Goal: Transaction & Acquisition: Purchase product/service

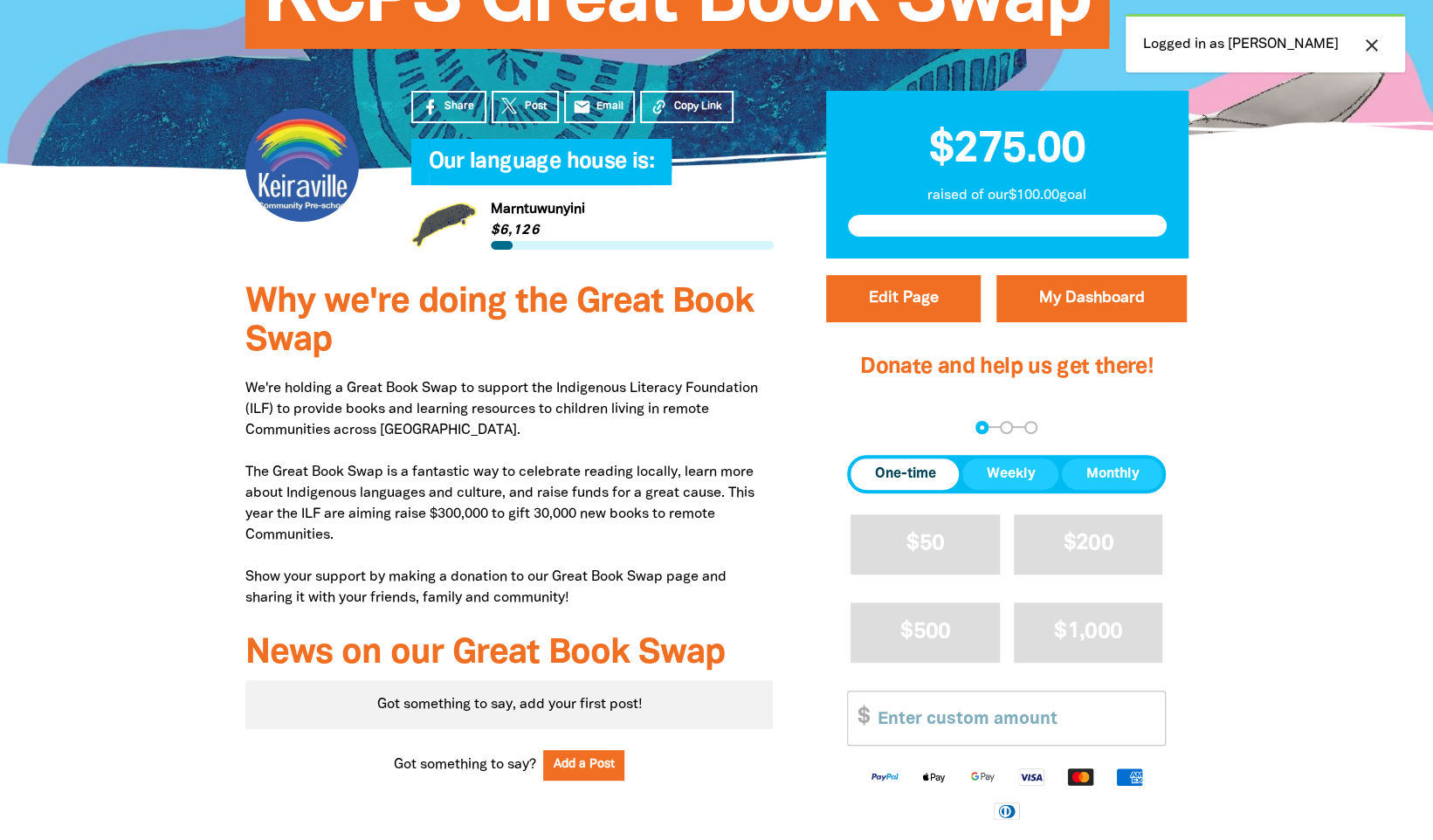
scroll to position [436, 0]
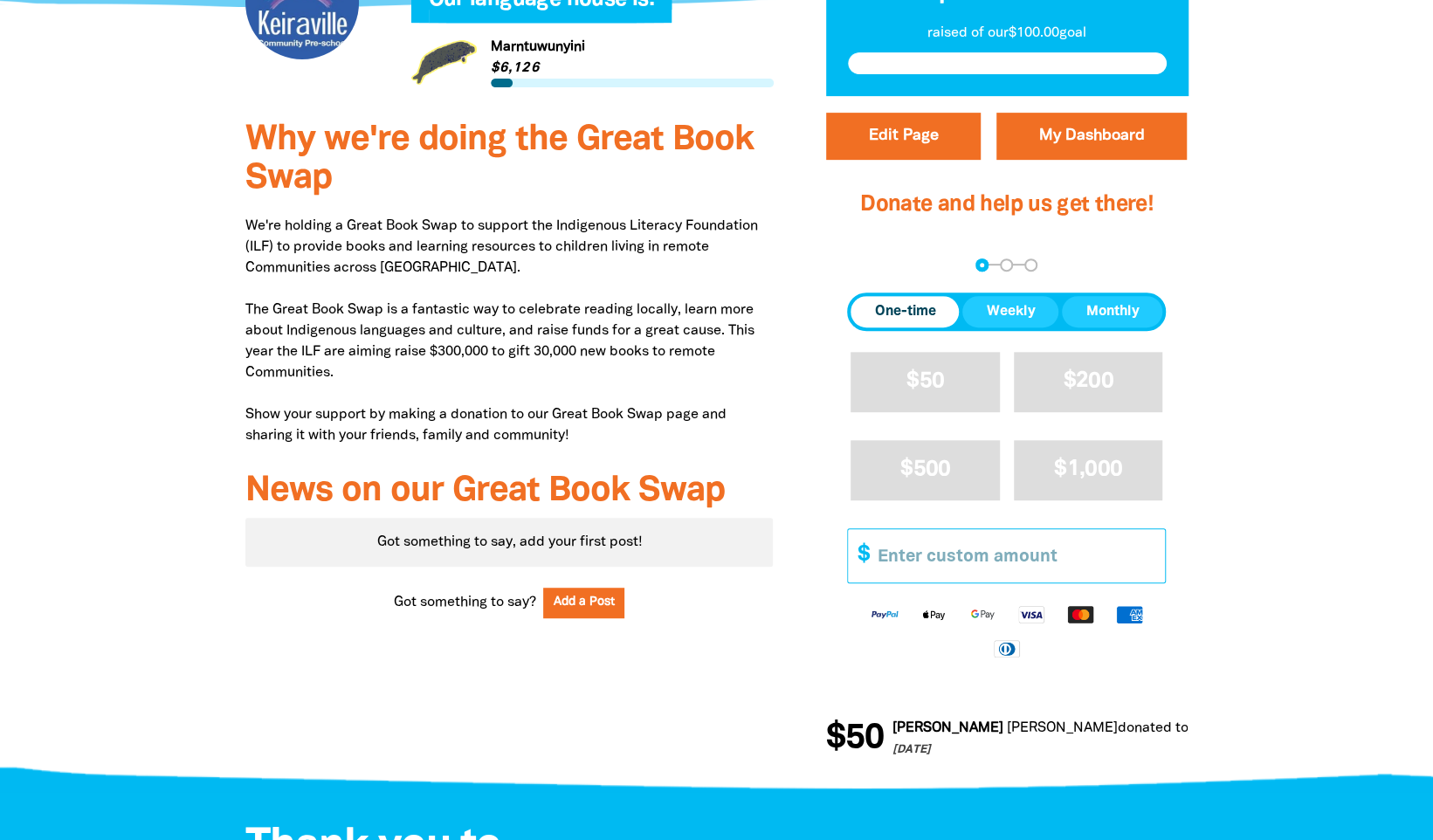
click at [918, 550] on input "Other Amount" at bounding box center [1015, 555] width 300 height 54
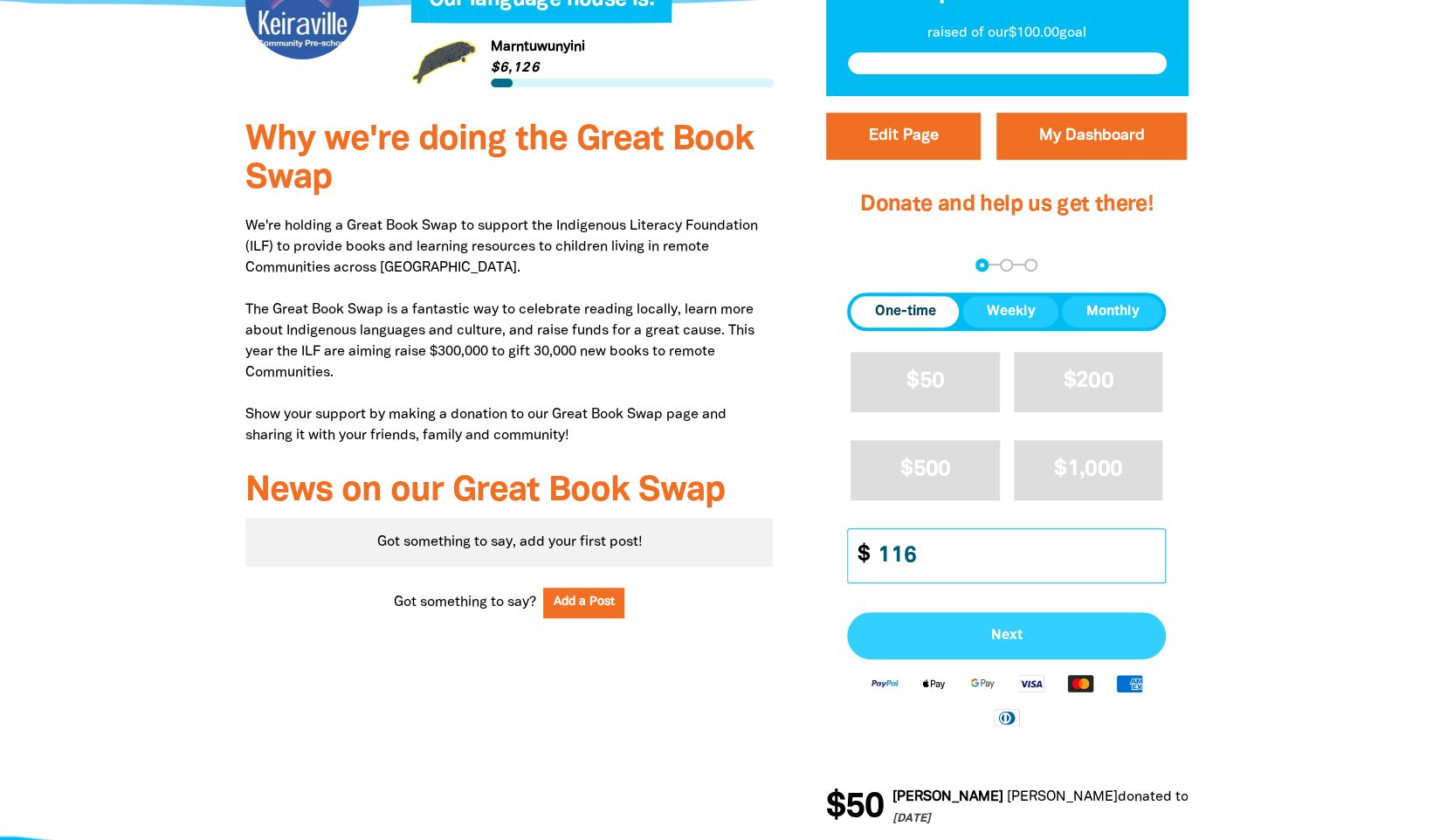
type input "116"
click at [985, 637] on span "Next" at bounding box center [1006, 635] width 280 height 14
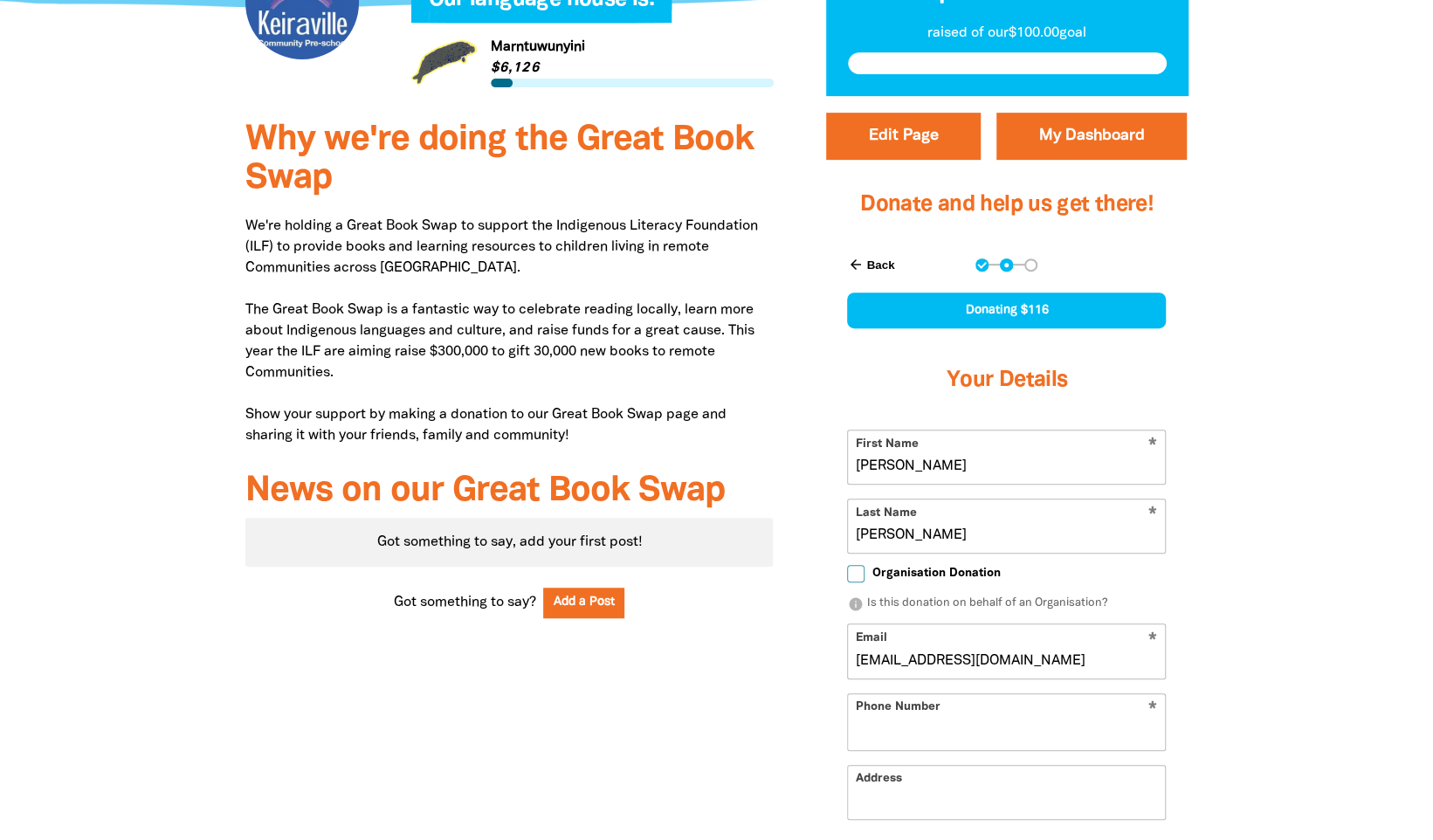
select select "AU"
click at [858, 575] on input "Organisation Donation" at bounding box center [856, 574] width 18 height 18
checkbox input "true"
select select "AU"
click at [990, 663] on input "Organisation Name" at bounding box center [1006, 651] width 317 height 54
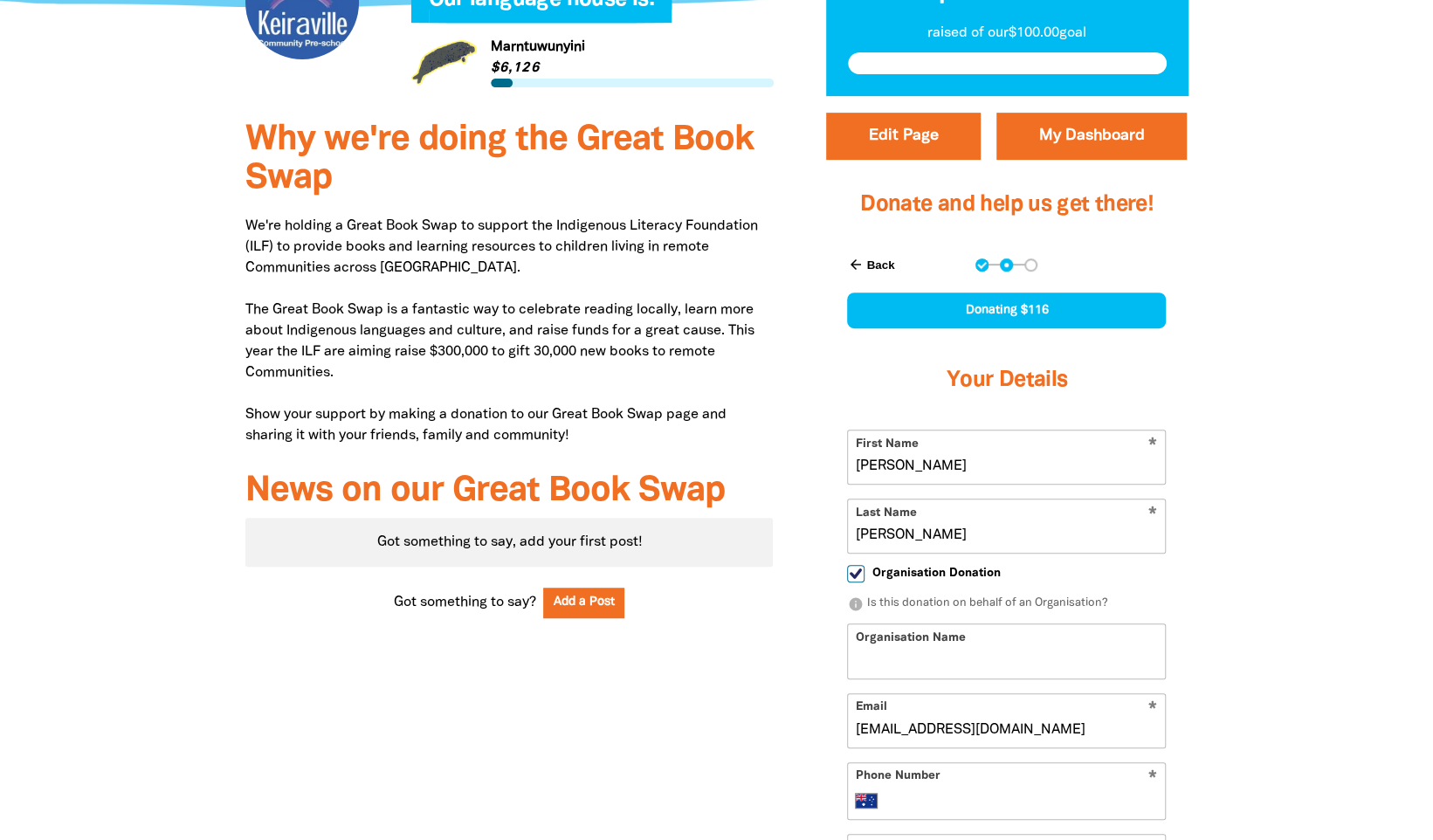
type input "Keiraville Community Preschool incorporated"
type input "[PHONE_NUMBER]"
type input "[STREET_ADDRESS]"
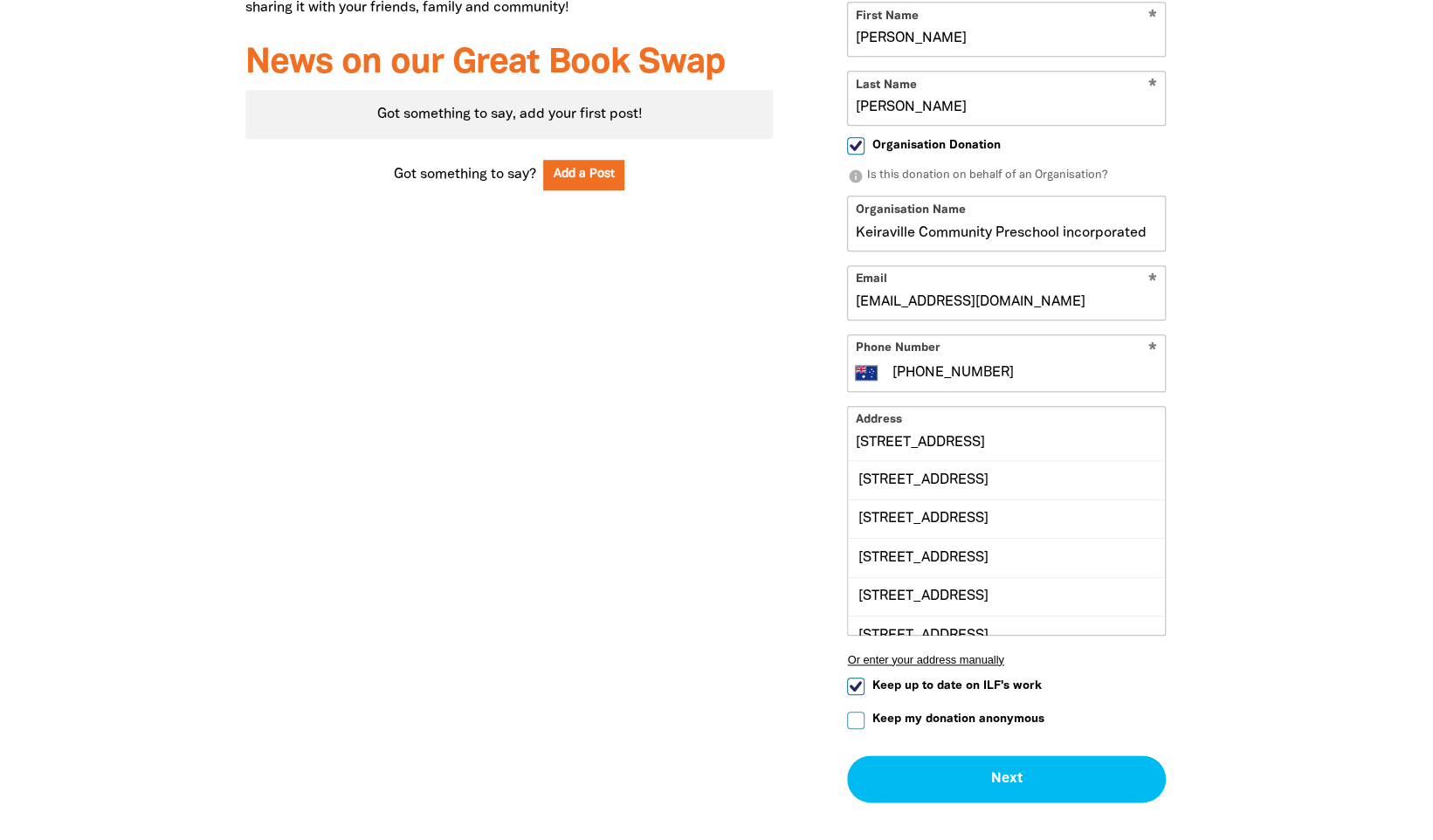
scroll to position [960, 0]
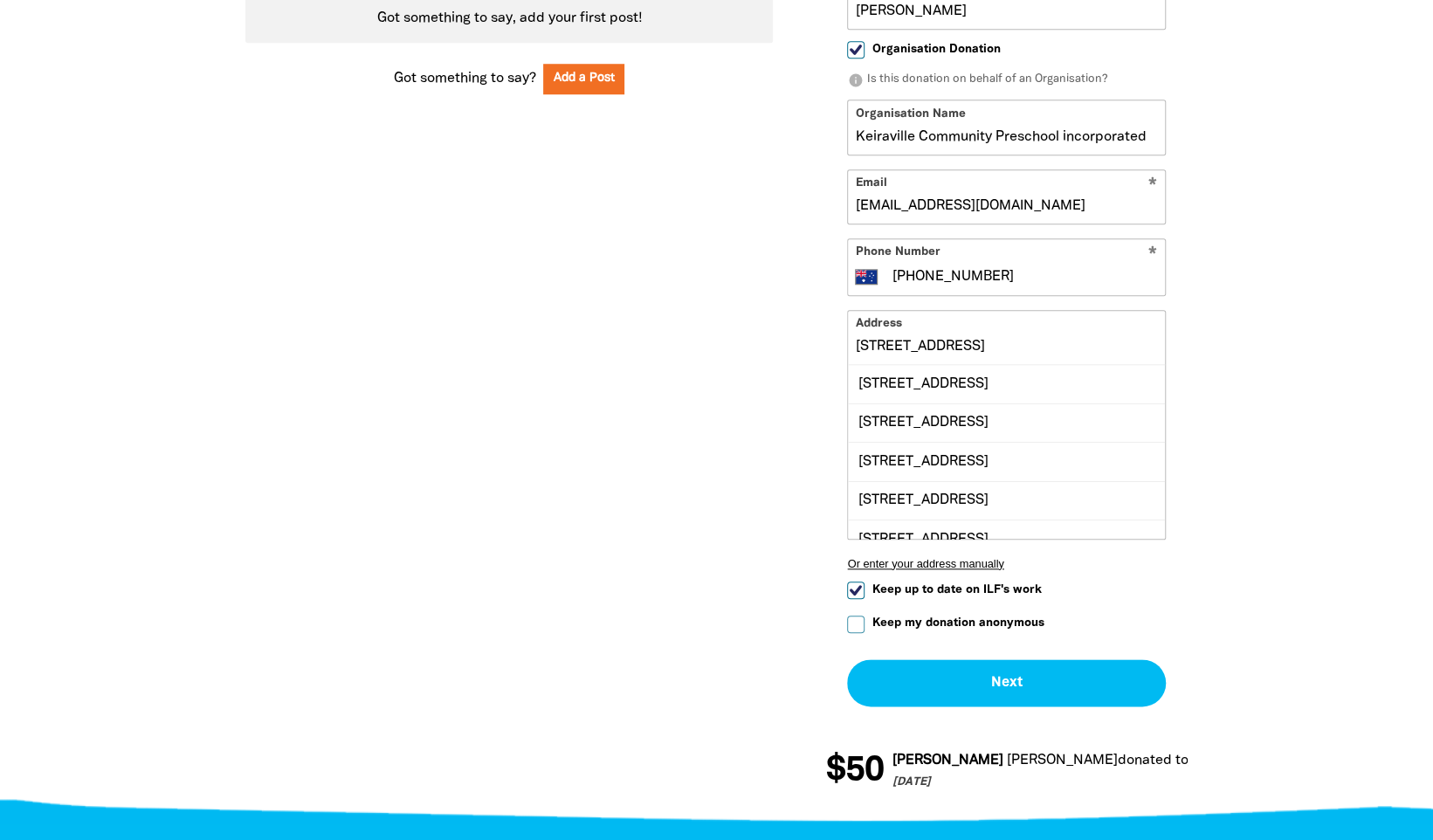
click at [861, 587] on input "Keep up to date on ILF's work" at bounding box center [856, 590] width 18 height 18
checkbox input "false"
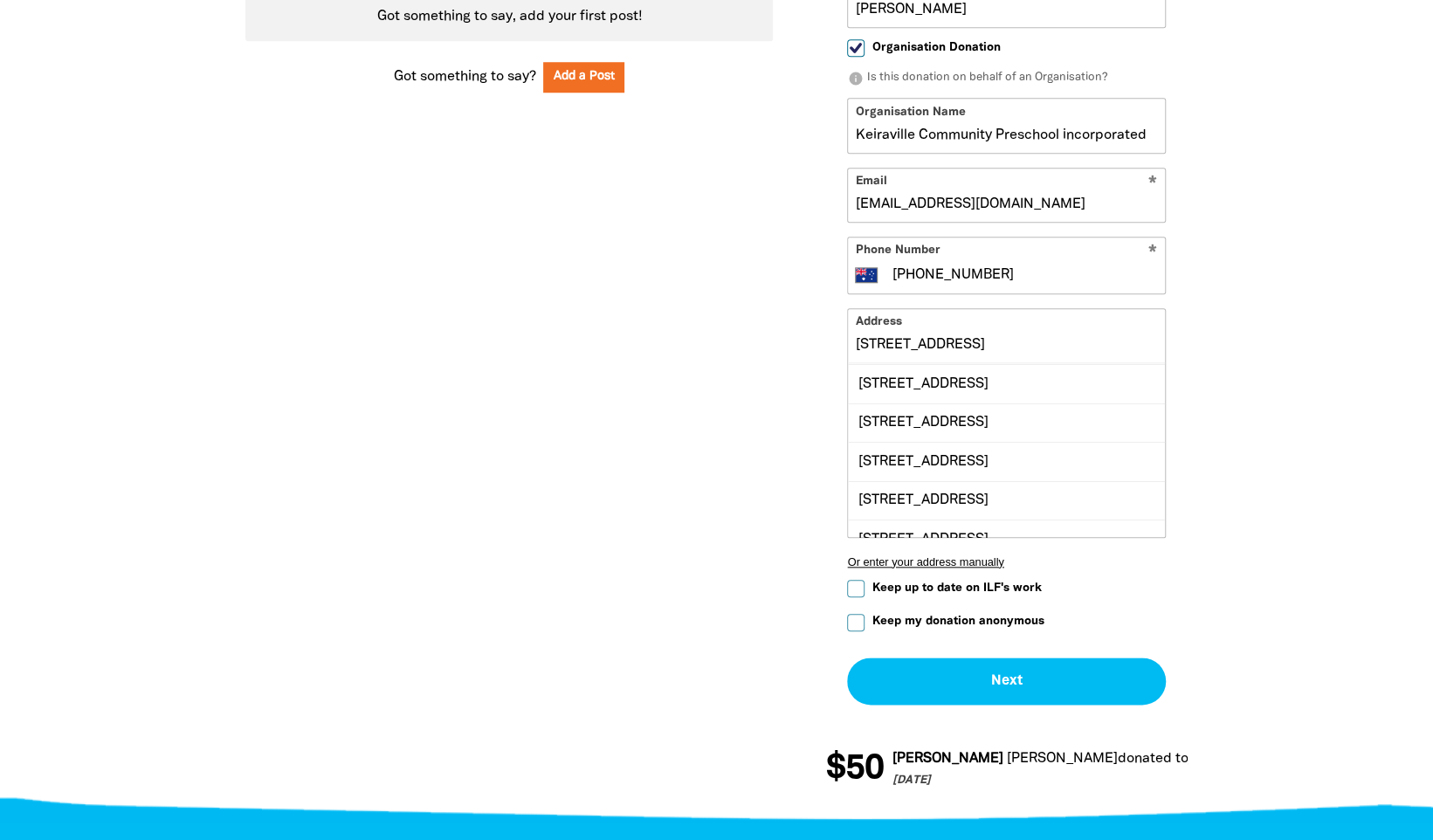
scroll to position [1048, 0]
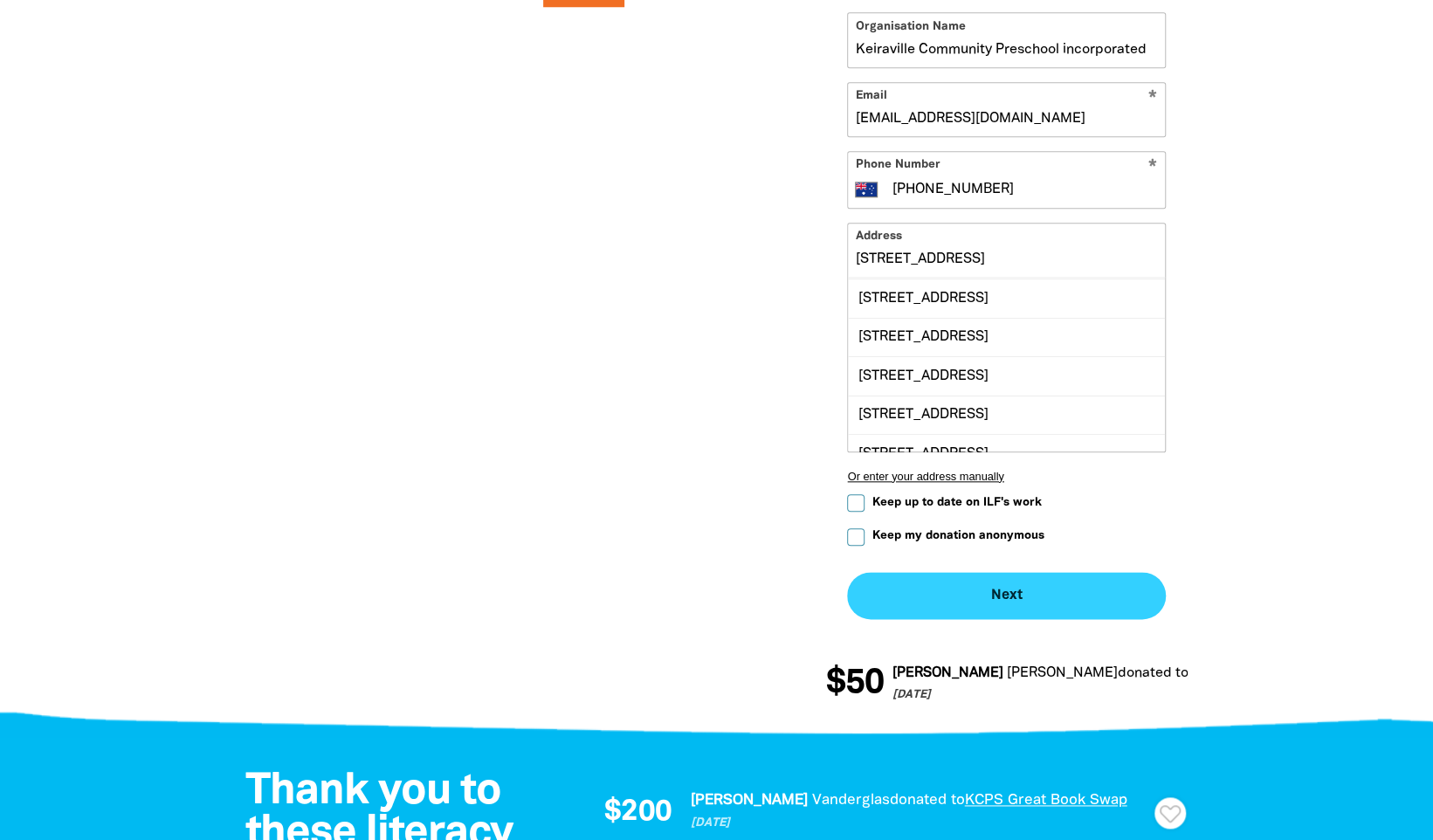
click at [1027, 588] on button "Next chevron_right" at bounding box center [1006, 595] width 319 height 47
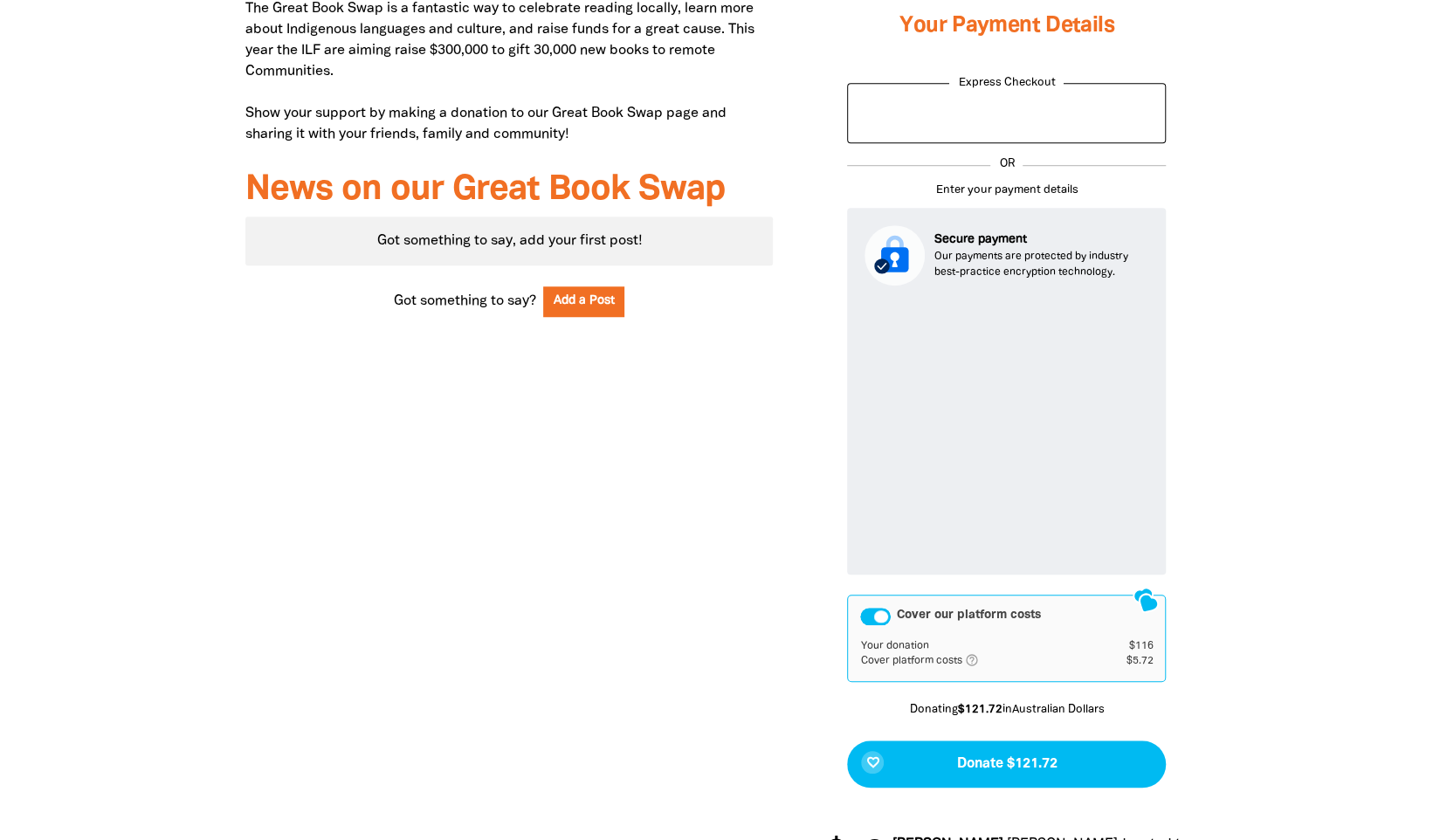
scroll to position [822, 0]
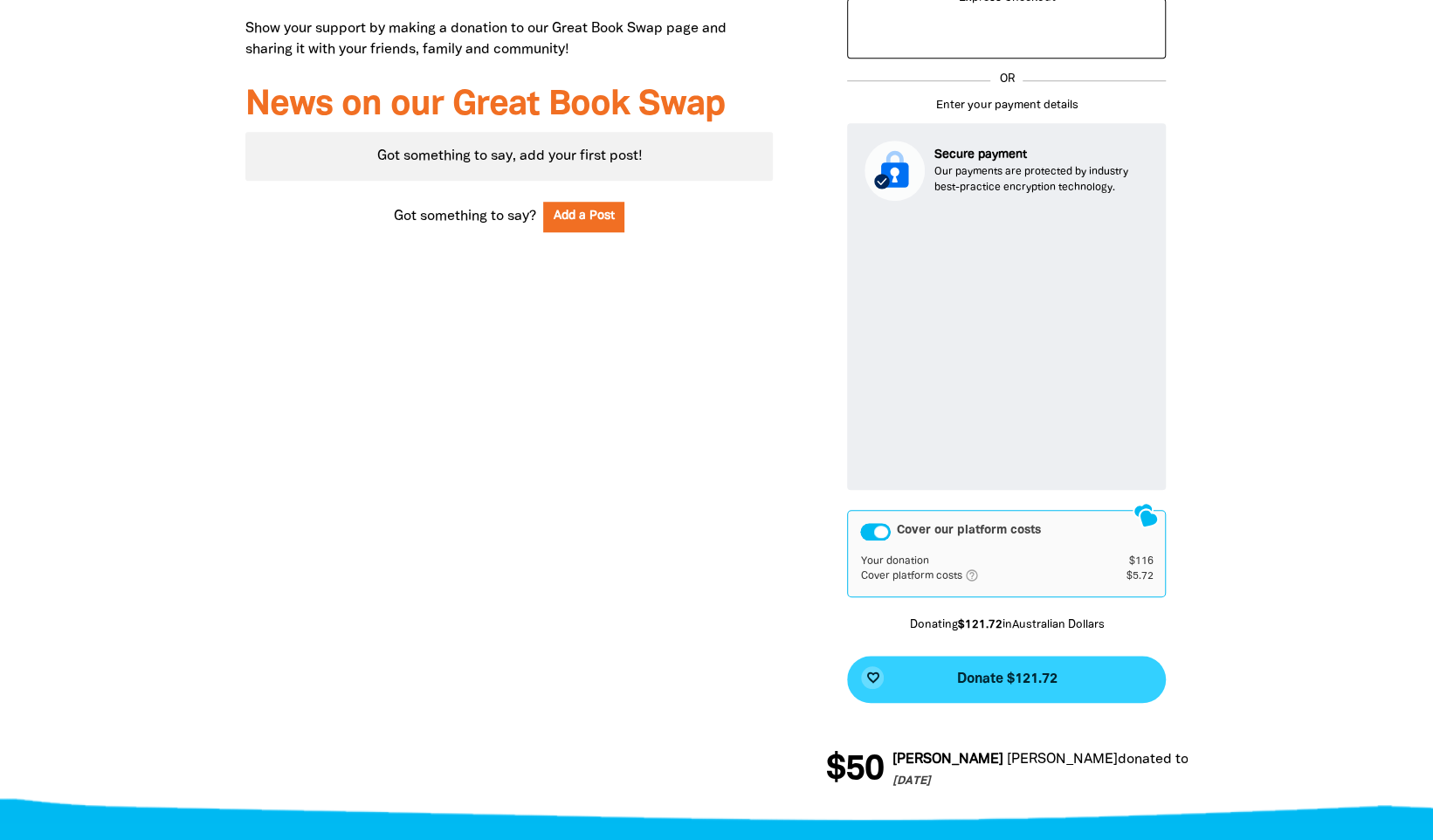
click at [1073, 681] on button "favorite_border Donate $121.72" at bounding box center [1006, 679] width 319 height 47
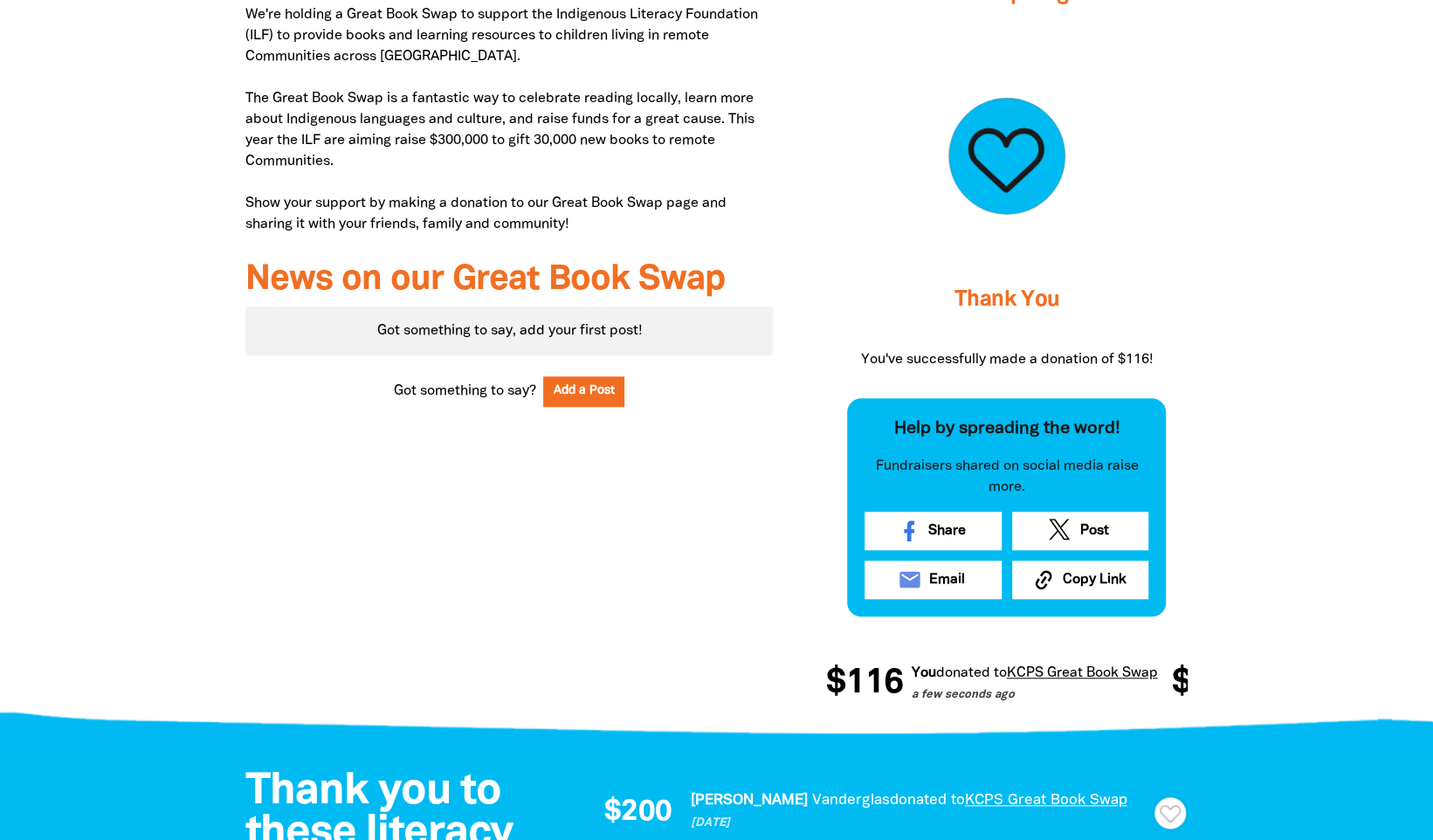
scroll to position [212, 0]
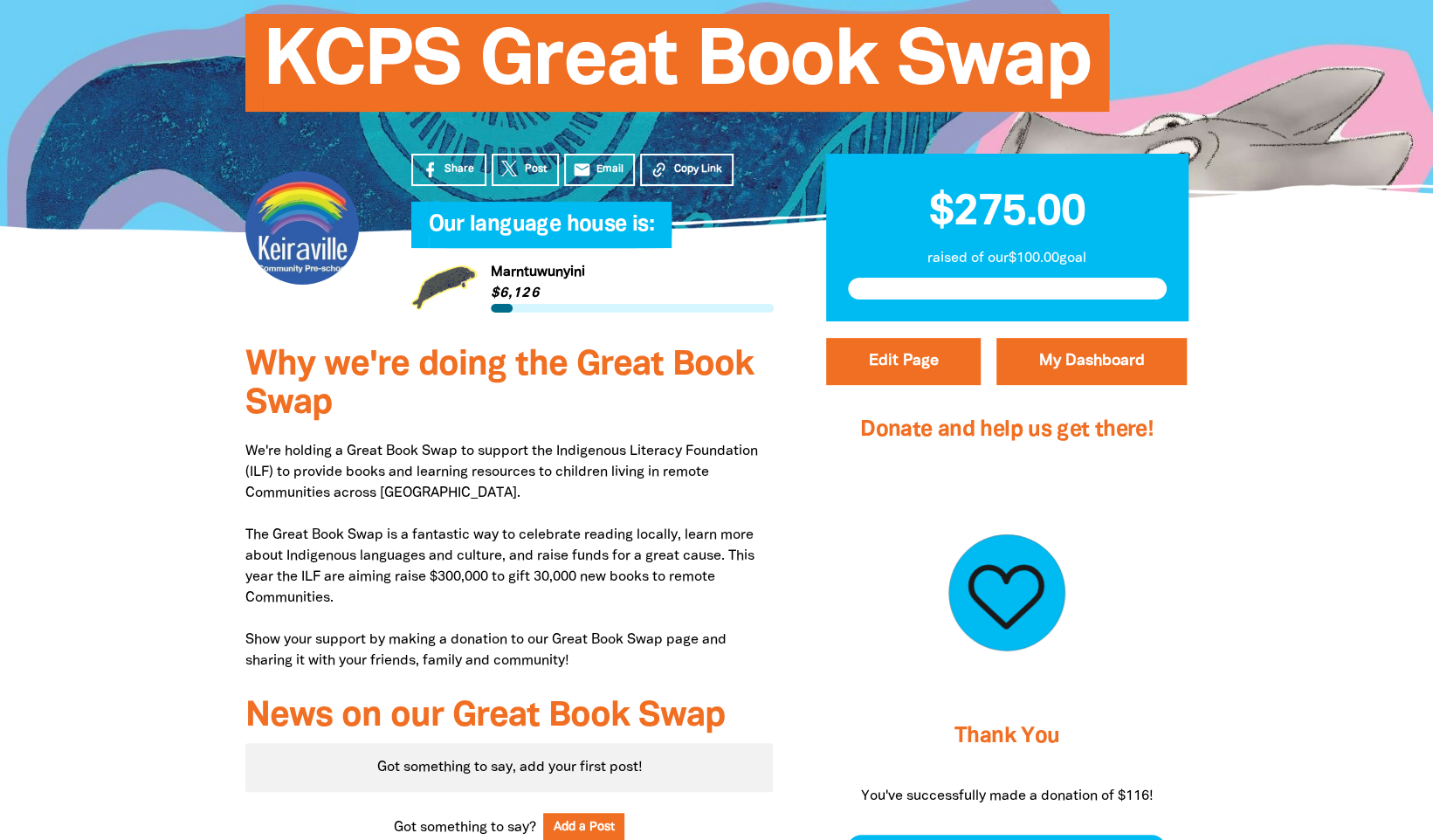
click at [865, 522] on div at bounding box center [1006, 593] width 319 height 219
click at [1109, 366] on link "My Dashboard" at bounding box center [1091, 361] width 190 height 47
